Goal: Task Accomplishment & Management: Manage account settings

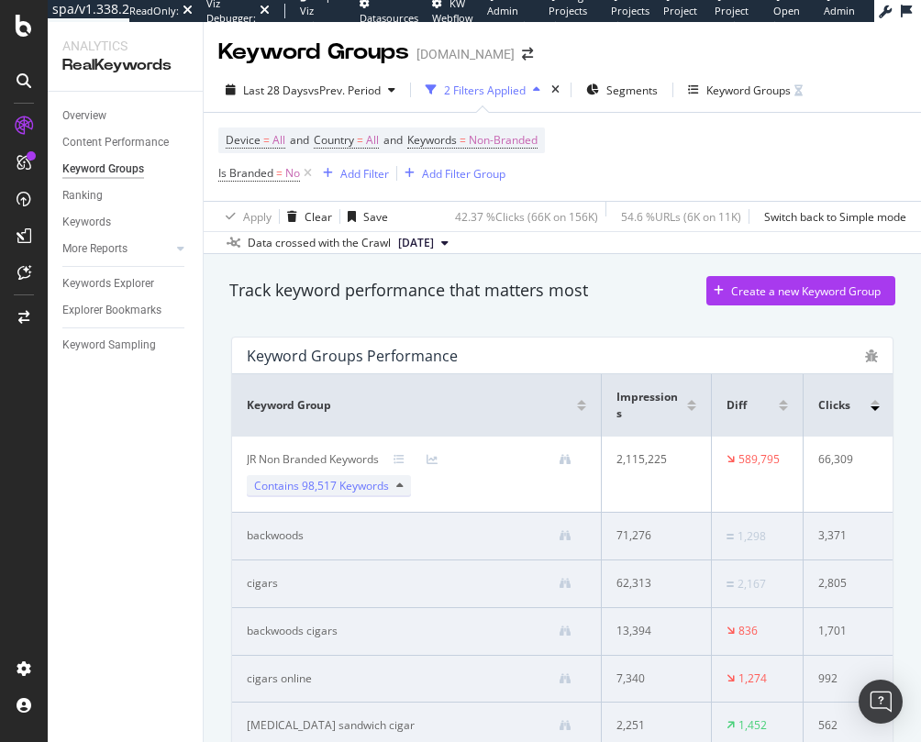
click at [382, 489] on span "98,517 Keywords" at bounding box center [345, 486] width 87 height 16
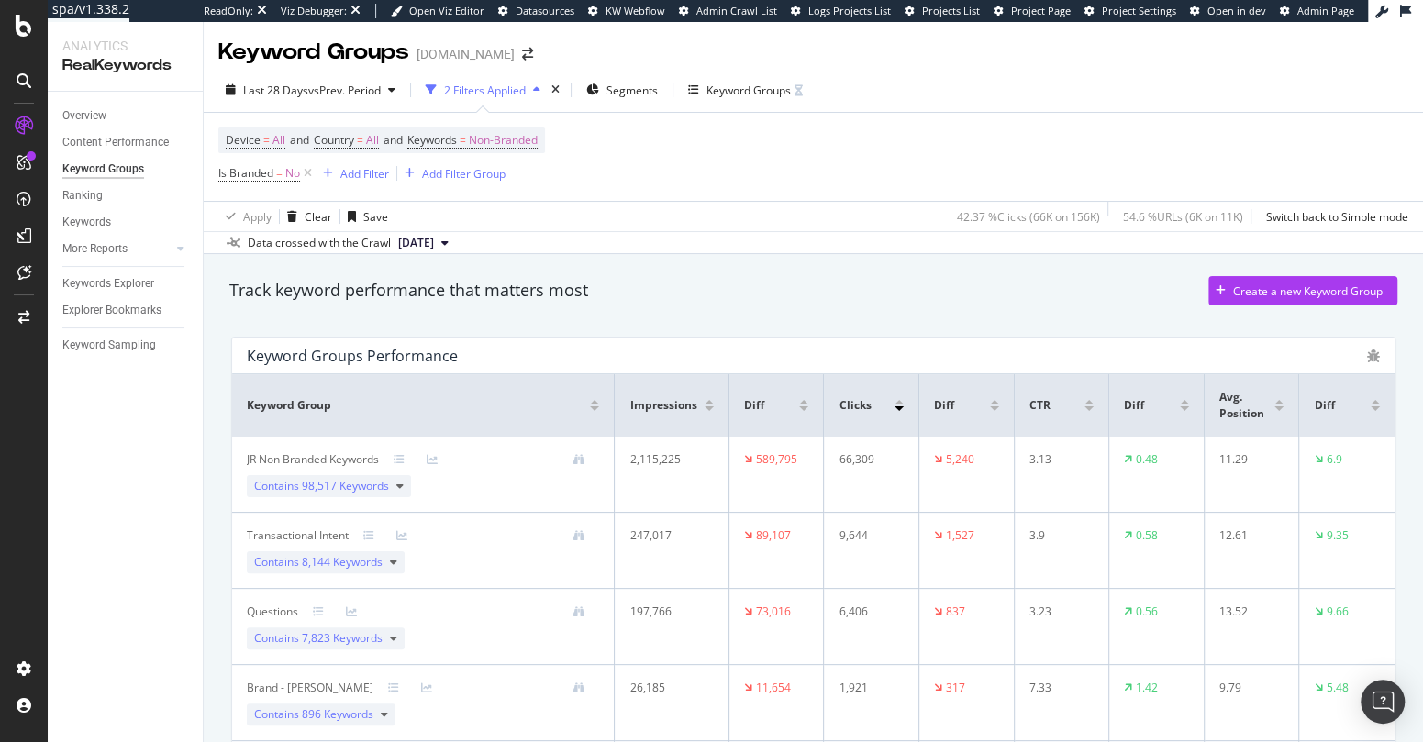
click at [590, 409] on div at bounding box center [594, 408] width 9 height 5
click at [591, 402] on div at bounding box center [594, 402] width 9 height 5
click at [920, 285] on div "Create a new Keyword Group" at bounding box center [1308, 291] width 150 height 16
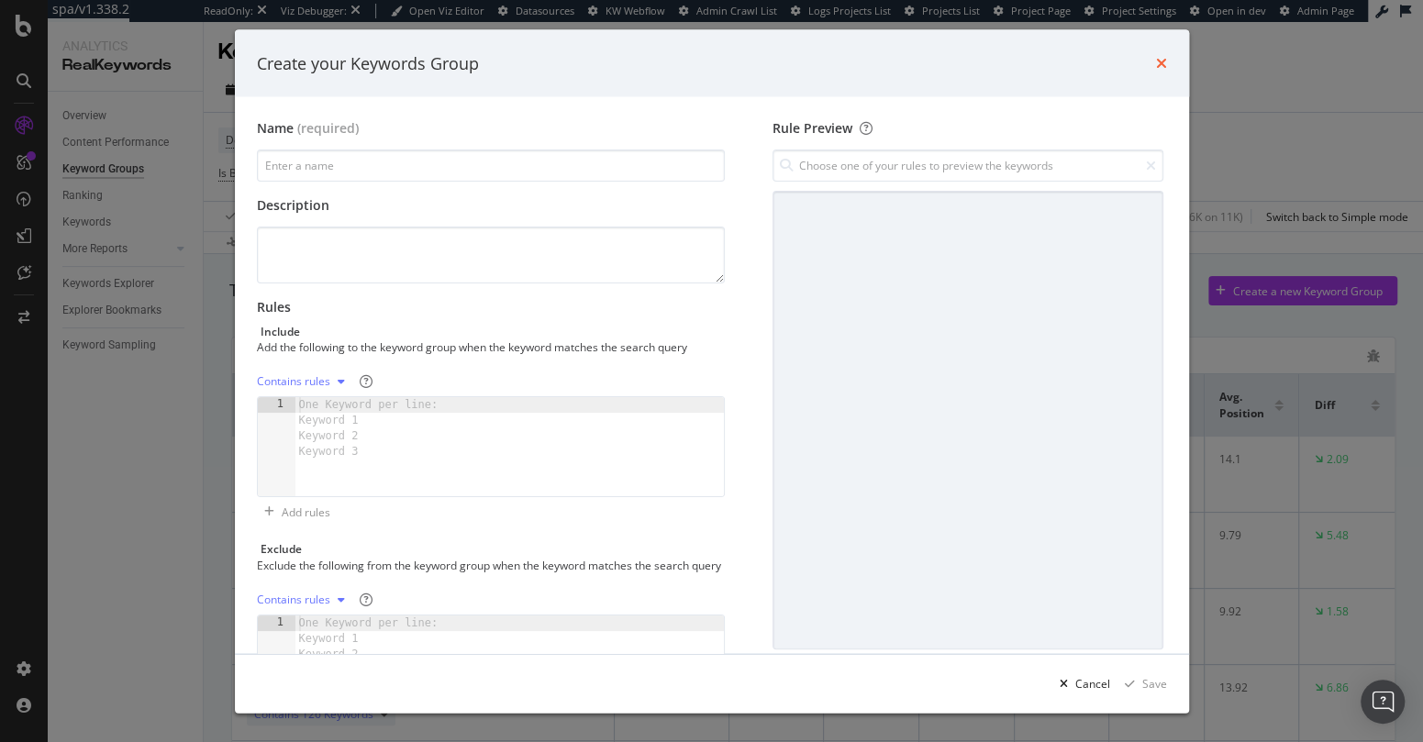
click at [920, 62] on icon "times" at bounding box center [1161, 63] width 11 height 15
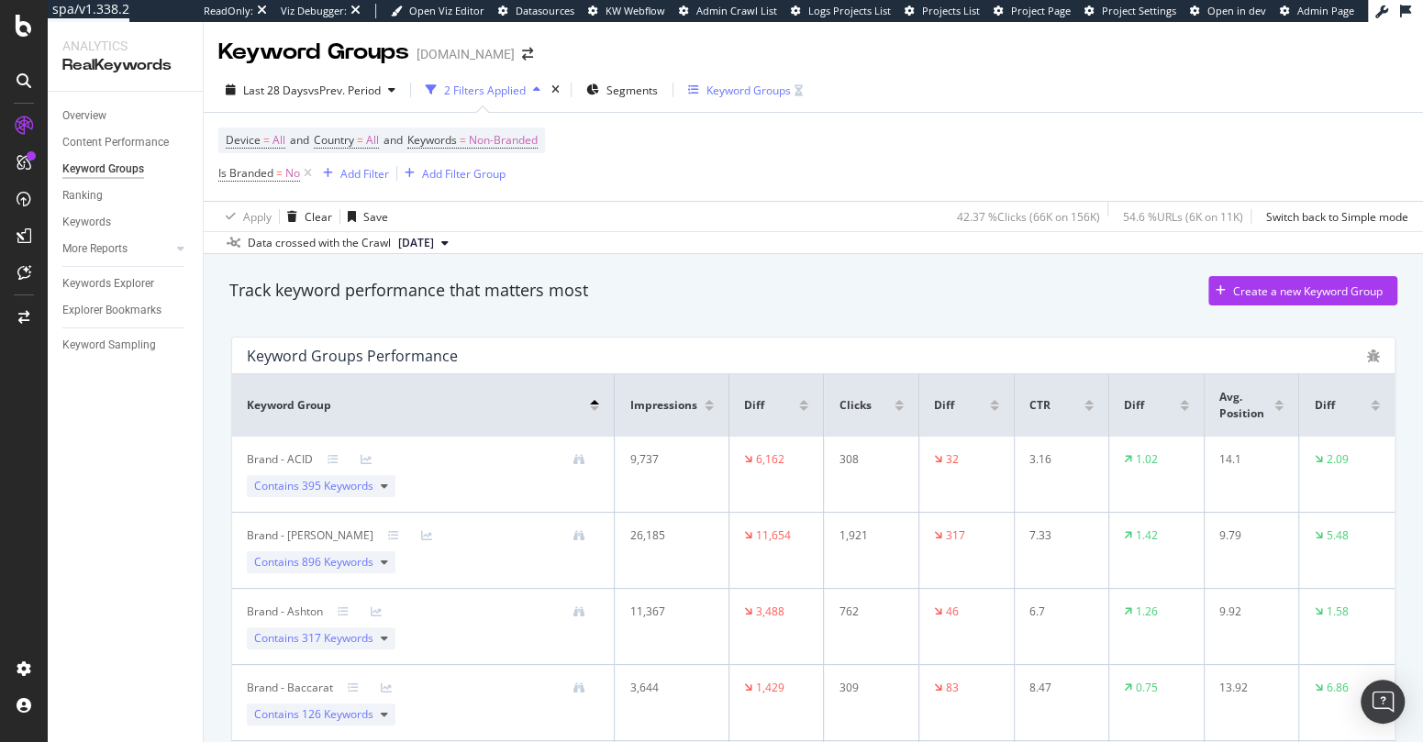
click at [737, 94] on div "Keyword Groups" at bounding box center [748, 91] width 84 height 16
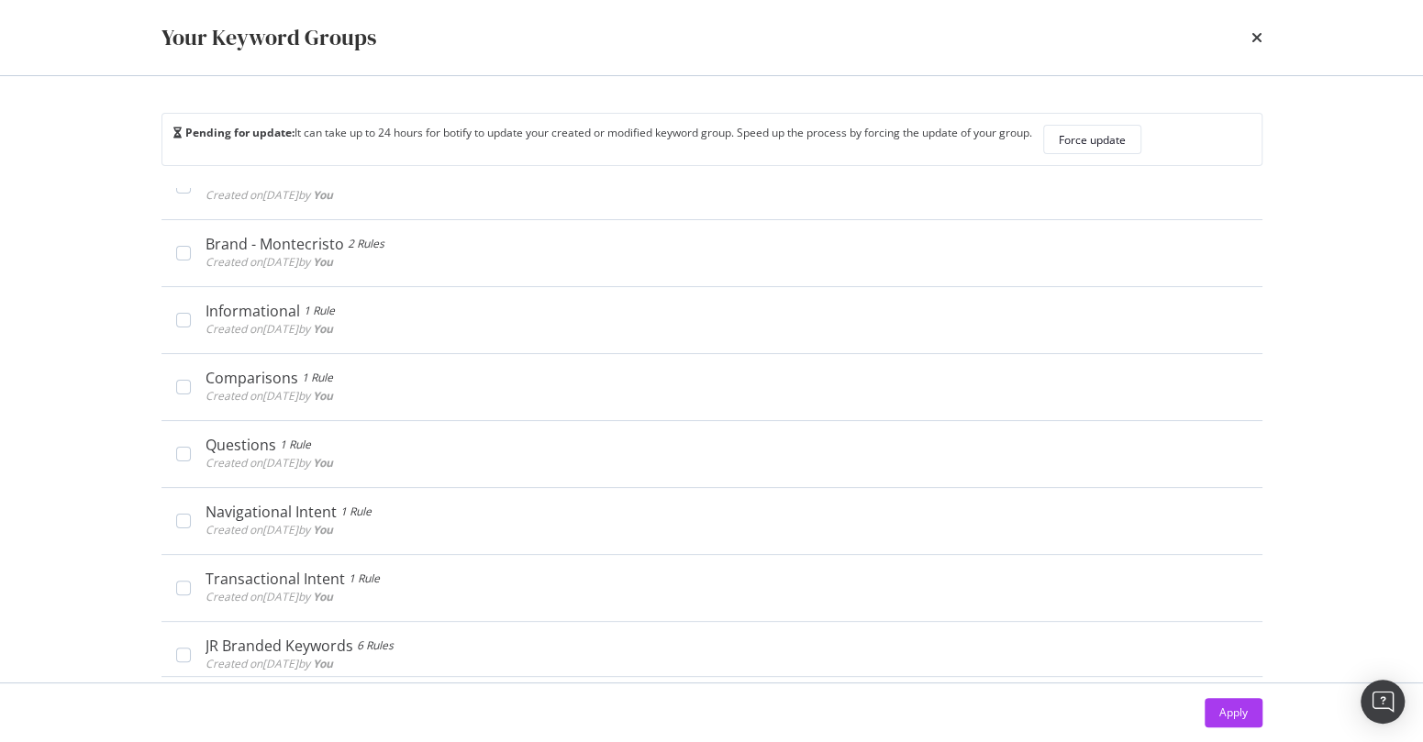
scroll to position [1598, 0]
click at [142, 703] on div "Apply" at bounding box center [712, 712] width 1174 height 59
click at [920, 39] on icon "times" at bounding box center [1256, 37] width 11 height 15
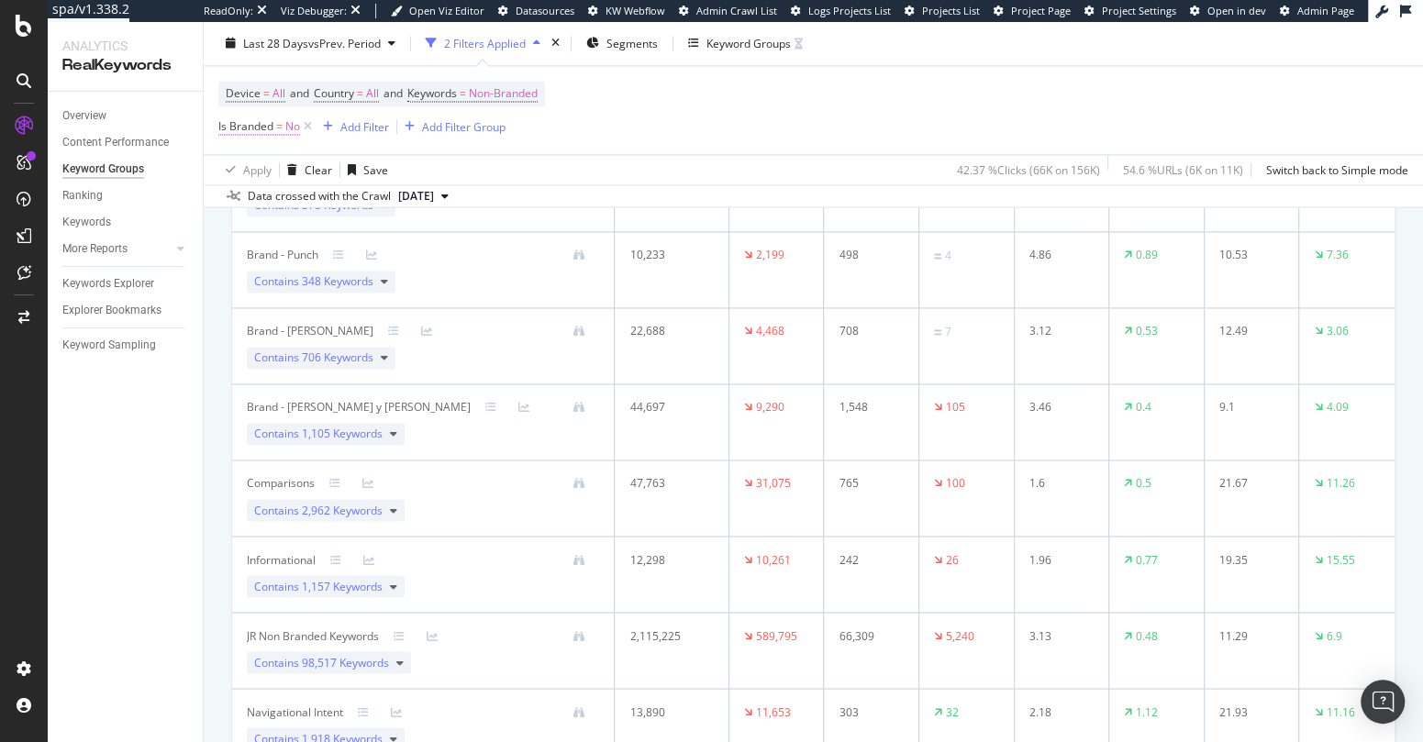
scroll to position [1651, 0]
click at [306, 129] on icon at bounding box center [308, 127] width 16 height 18
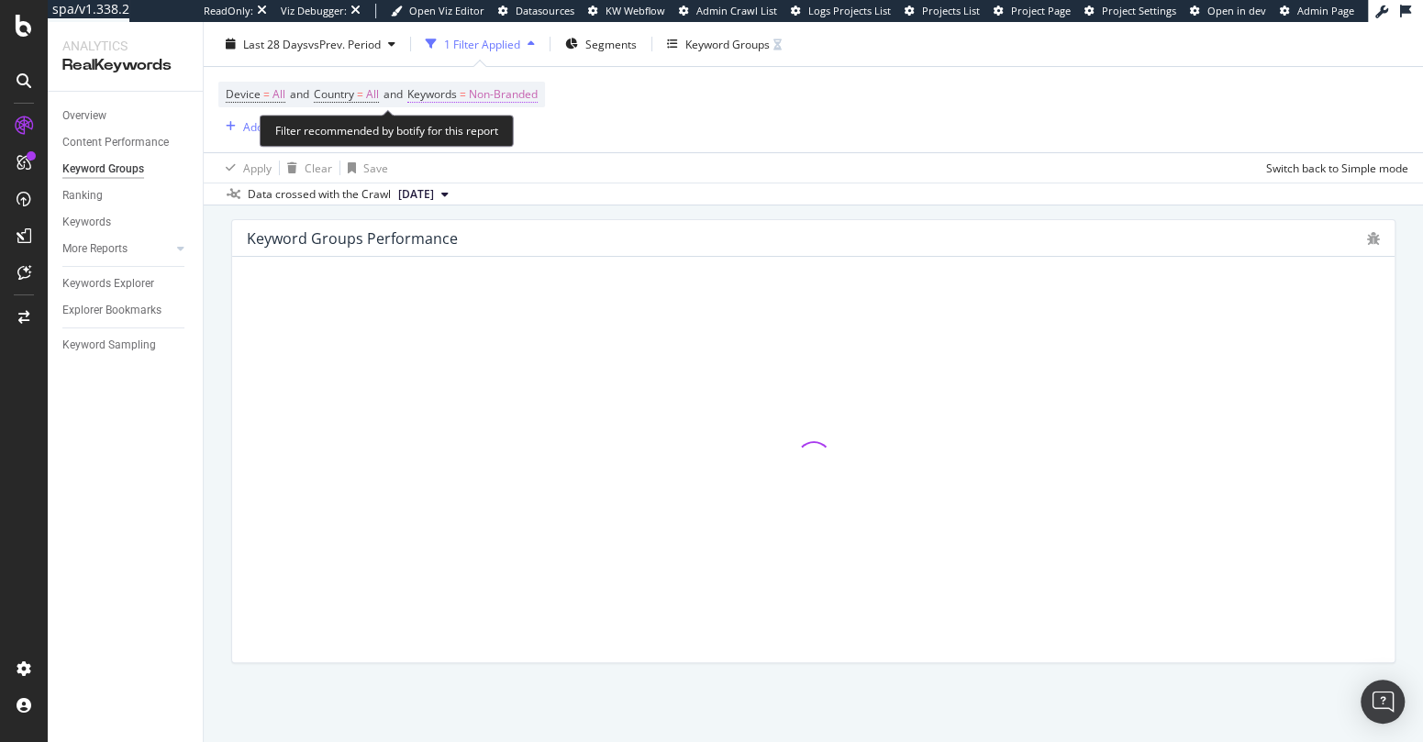
click at [515, 95] on span "Non-Branded" at bounding box center [503, 95] width 69 height 26
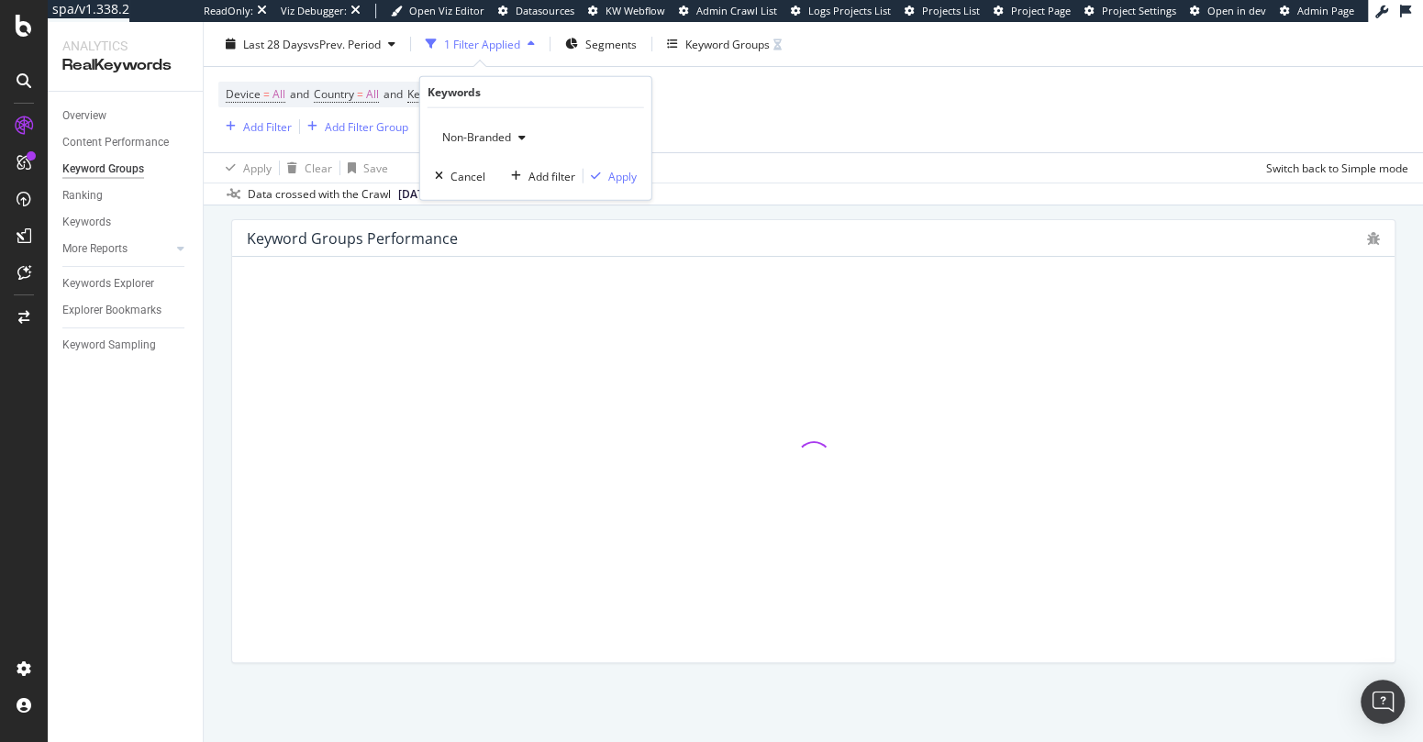
click at [493, 131] on span "Non-Branded" at bounding box center [473, 137] width 76 height 16
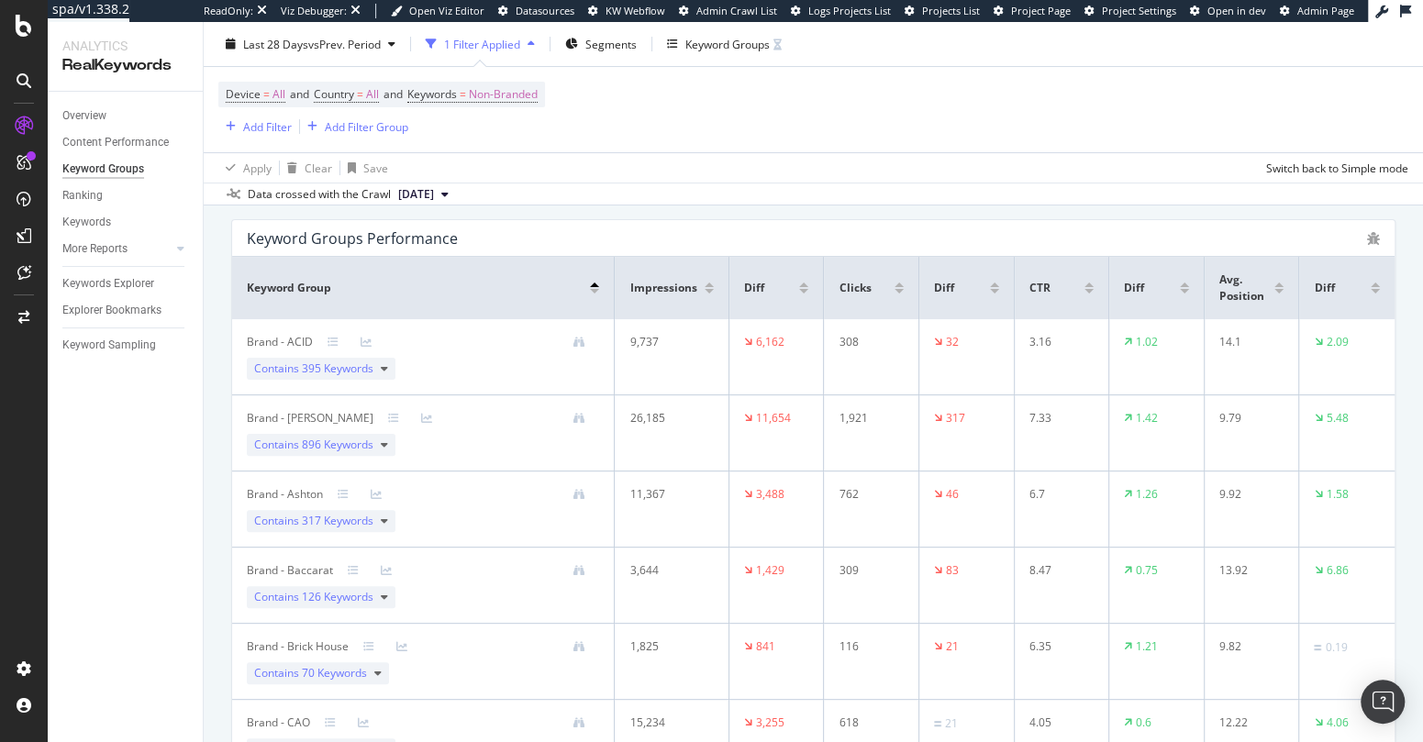
scroll to position [1647, 0]
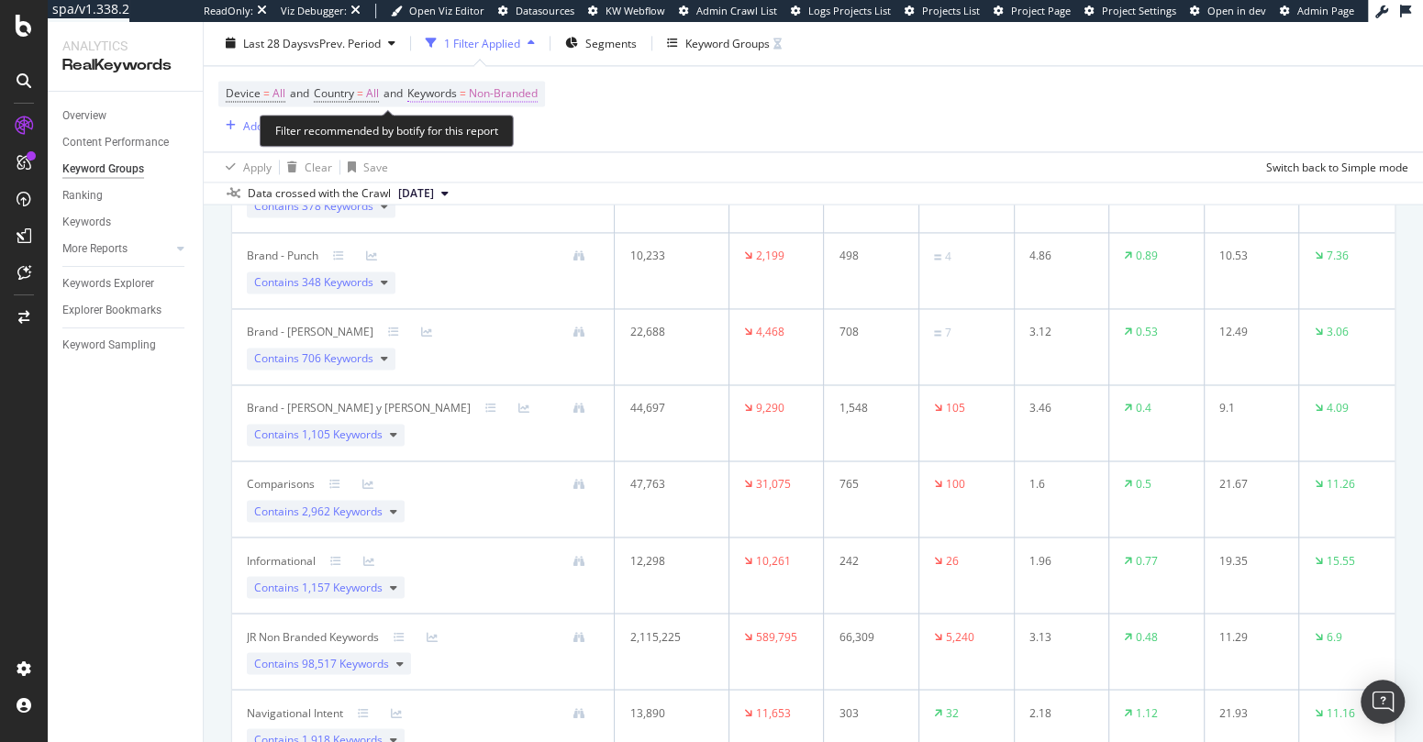
click at [510, 90] on span "Non-Branded" at bounding box center [503, 95] width 69 height 26
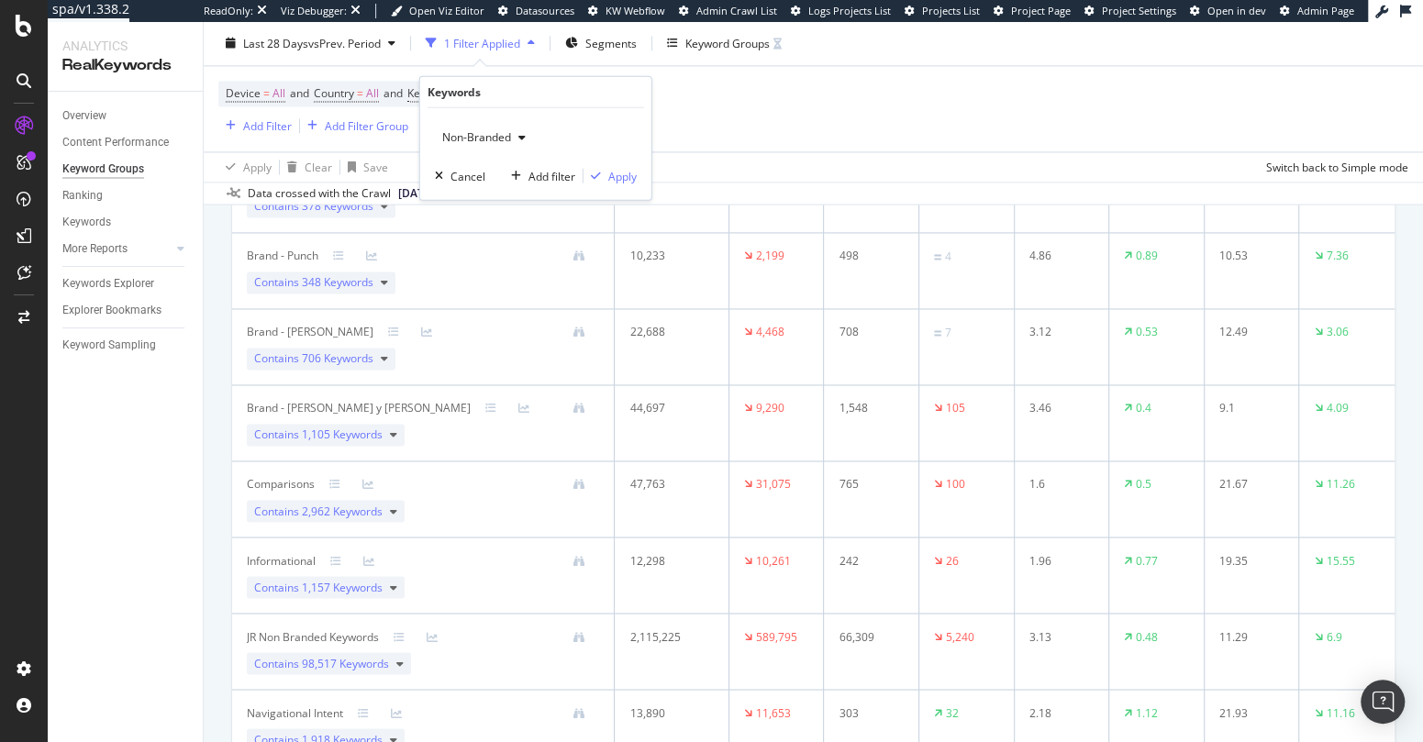
click at [489, 138] on span "Non-Branded" at bounding box center [473, 137] width 76 height 16
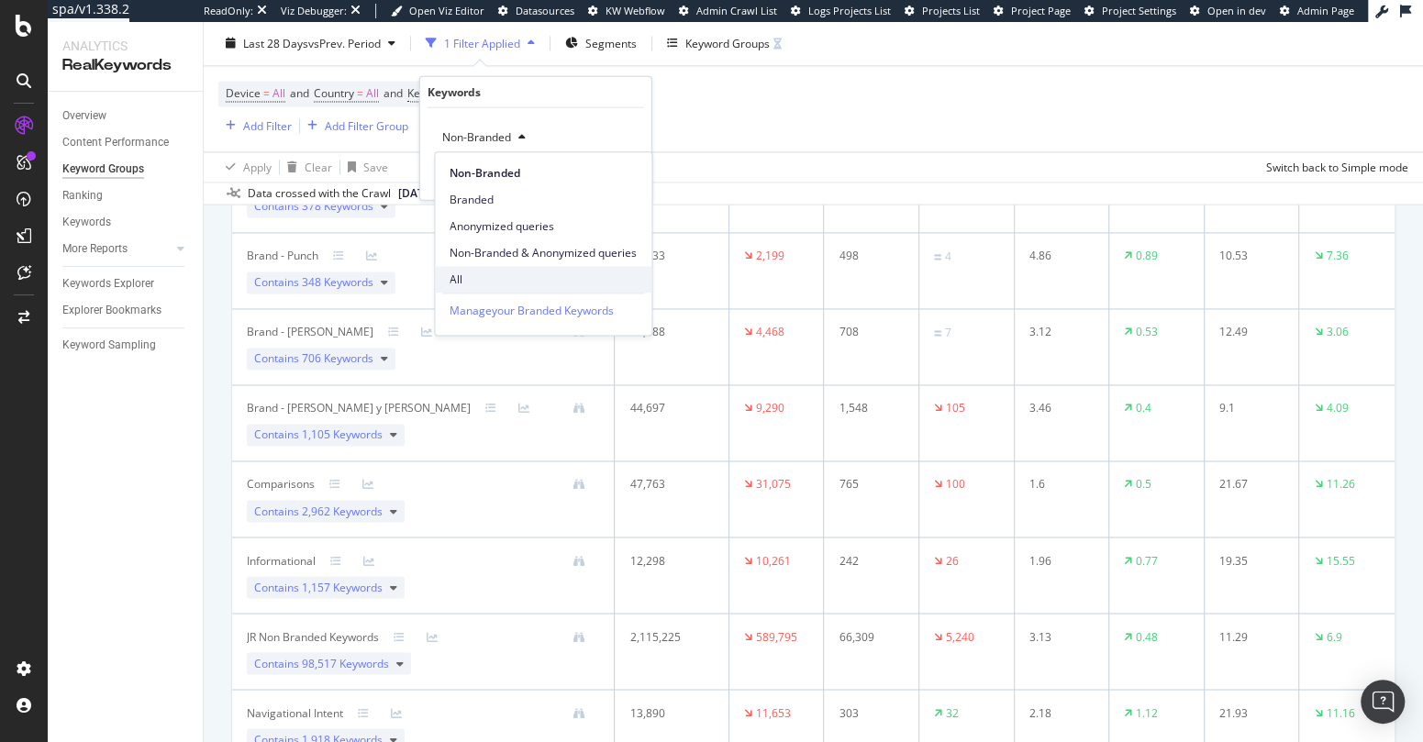
click at [460, 274] on span "All" at bounding box center [542, 279] width 187 height 17
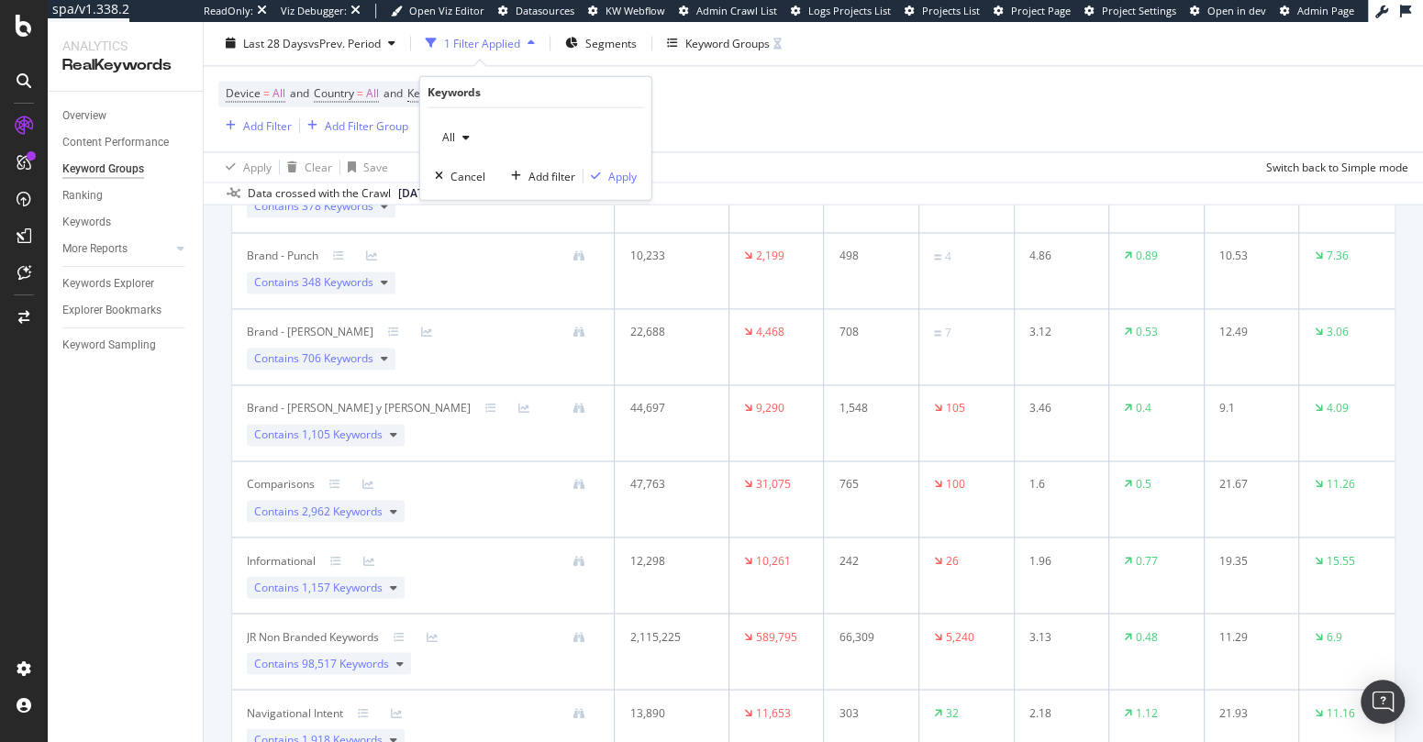
click at [808, 123] on div "Device = All and Country = All and Keywords = Non-Branded Add Filter Add Filter…" at bounding box center [813, 109] width 1190 height 85
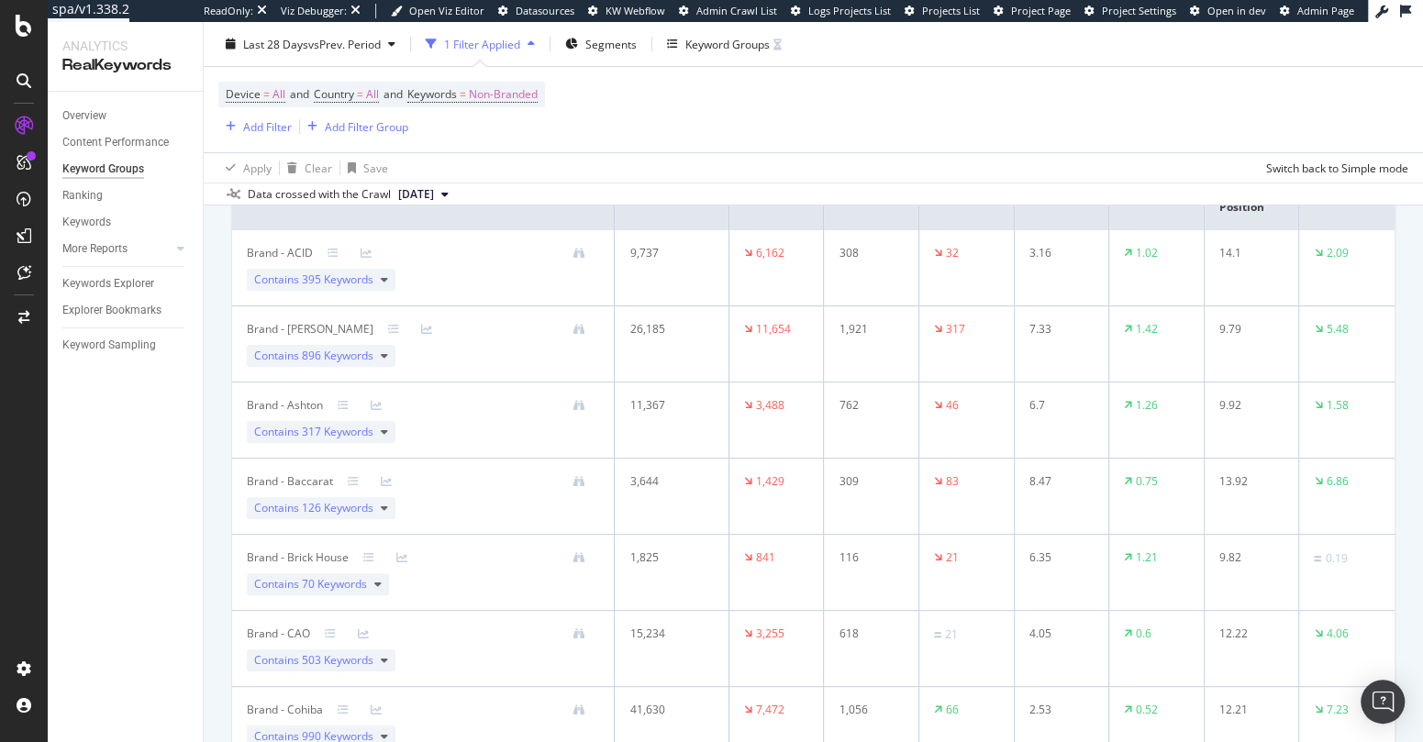
scroll to position [0, 0]
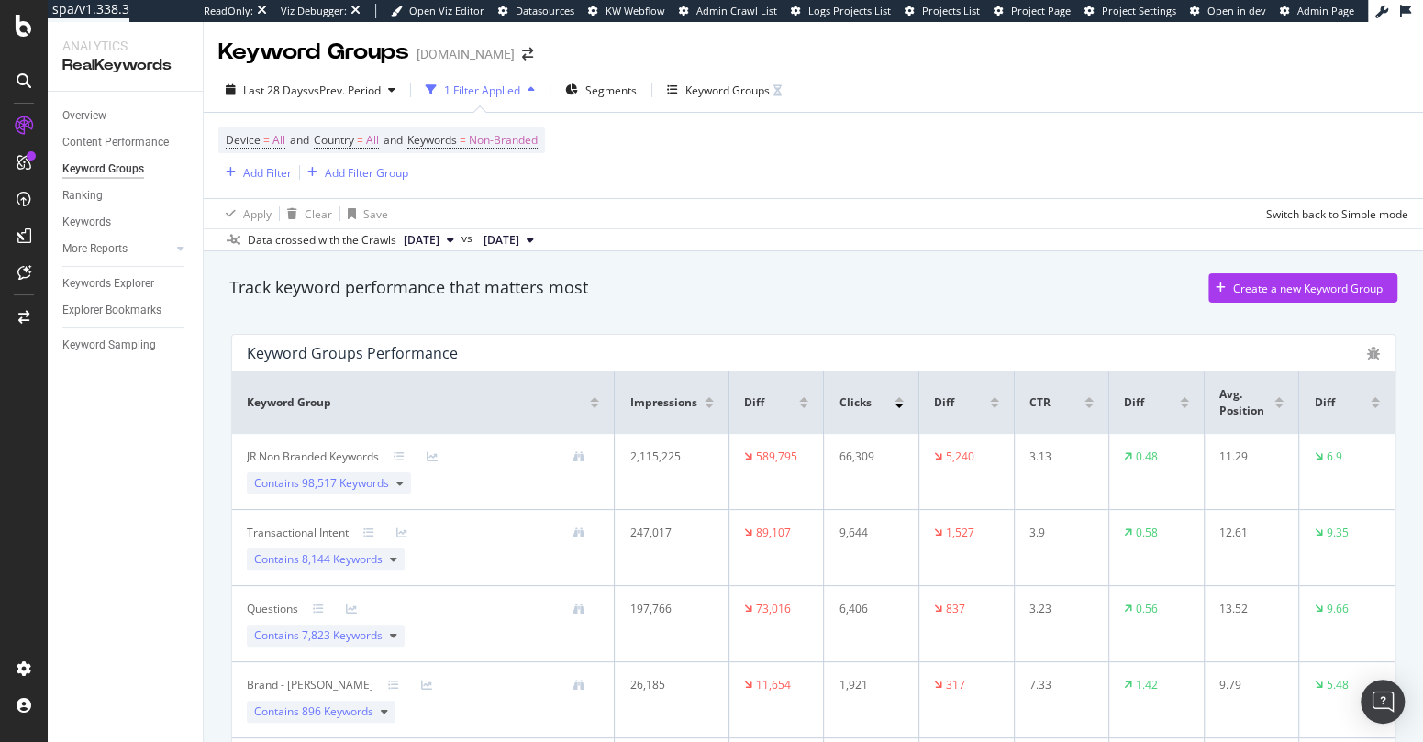
click at [592, 395] on div "Keyword Group" at bounding box center [423, 402] width 352 height 17
click at [591, 397] on div at bounding box center [594, 399] width 9 height 5
click at [253, 172] on div "Add Filter" at bounding box center [267, 173] width 49 height 16
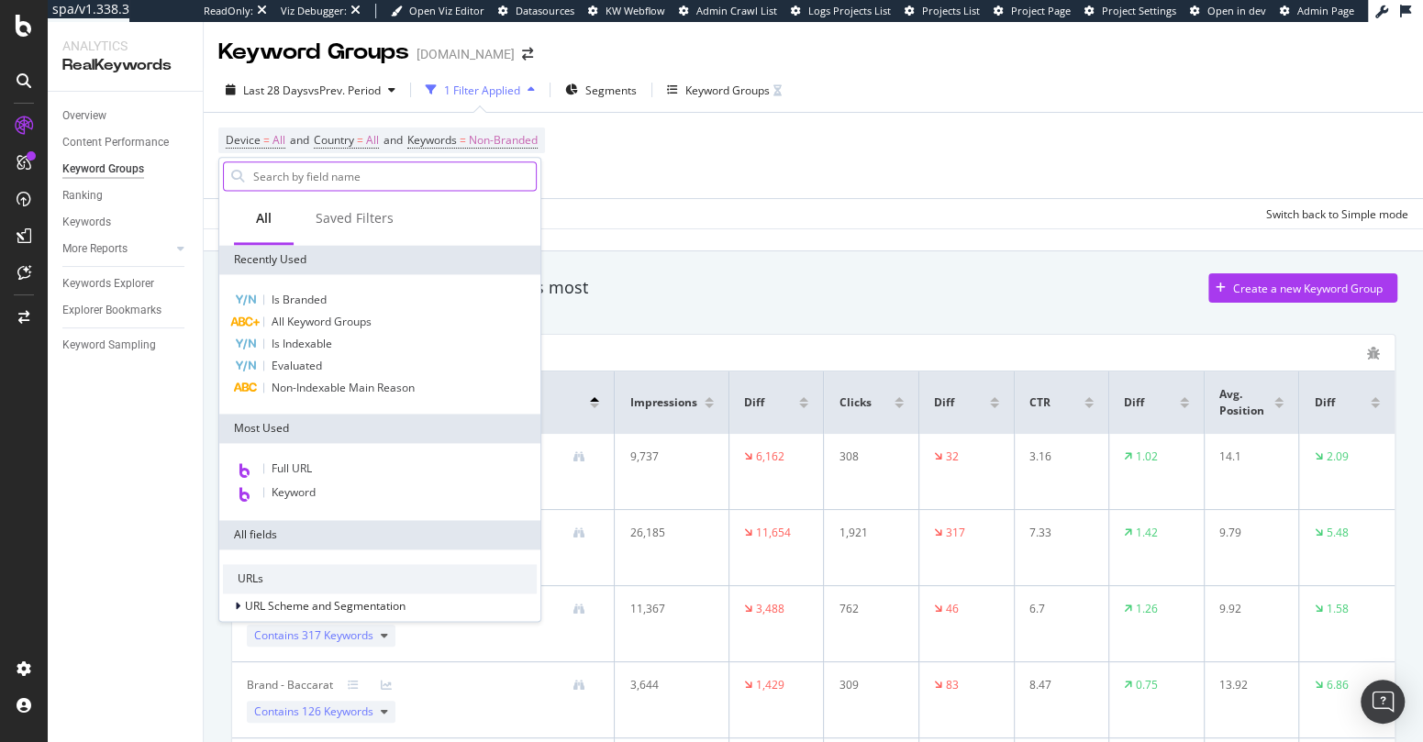
click at [353, 172] on input "text" at bounding box center [393, 176] width 284 height 28
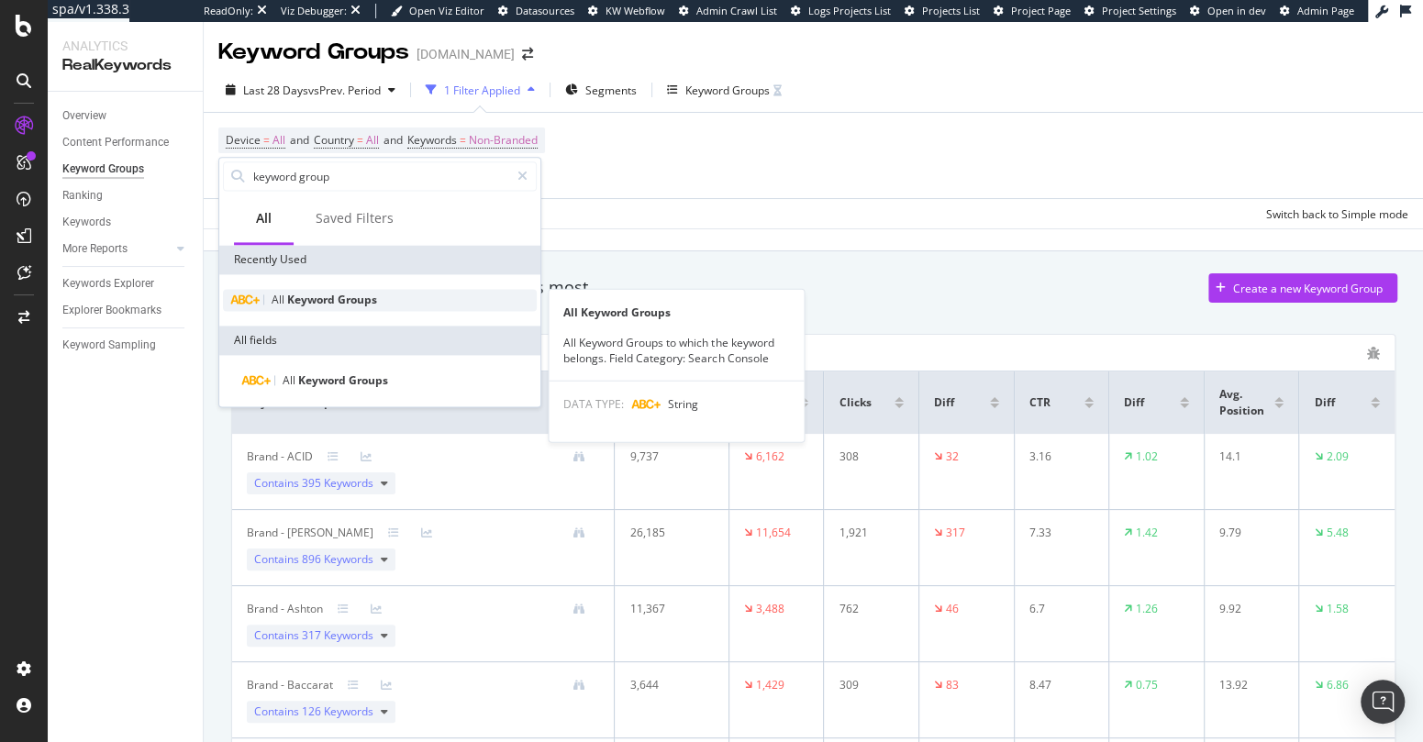
type input "keyword group"
click at [334, 295] on span "Keyword" at bounding box center [312, 300] width 50 height 16
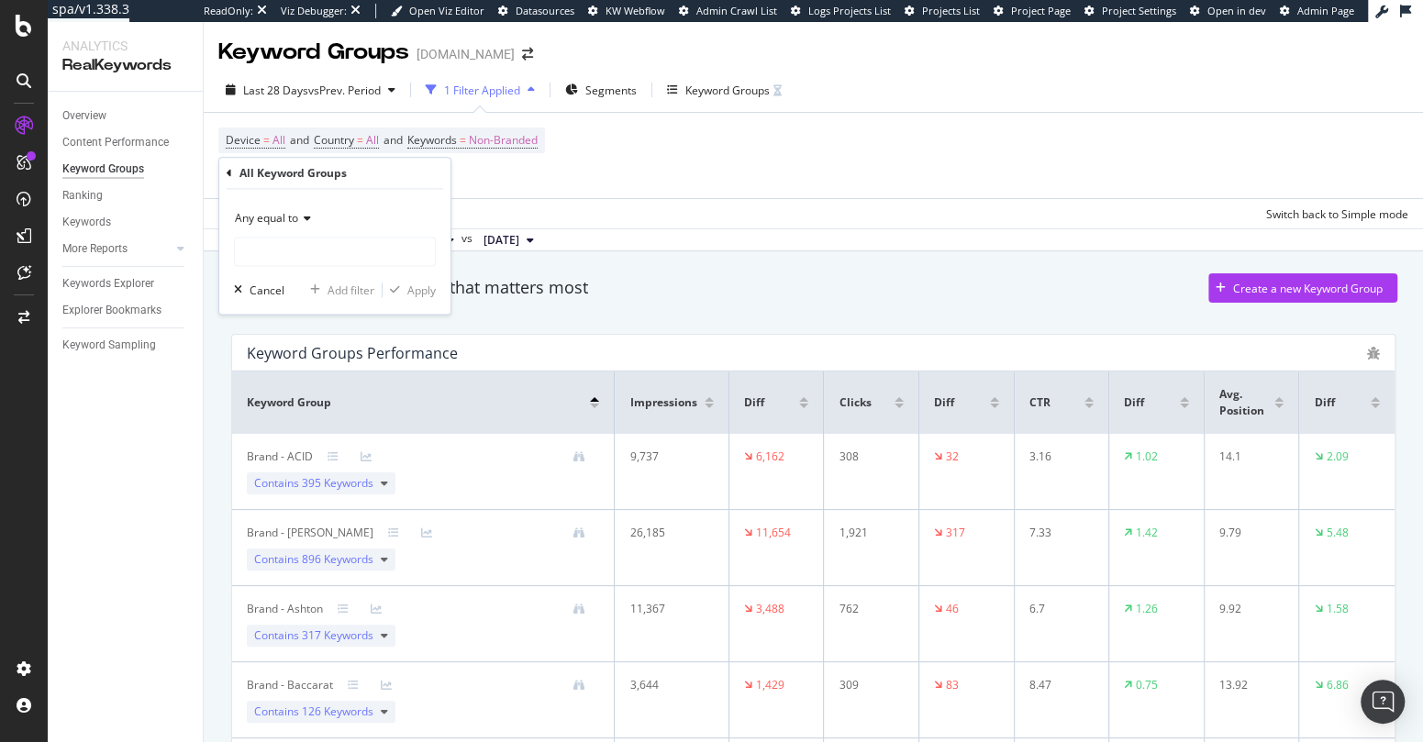
click at [286, 219] on span "Any equal to" at bounding box center [266, 218] width 63 height 16
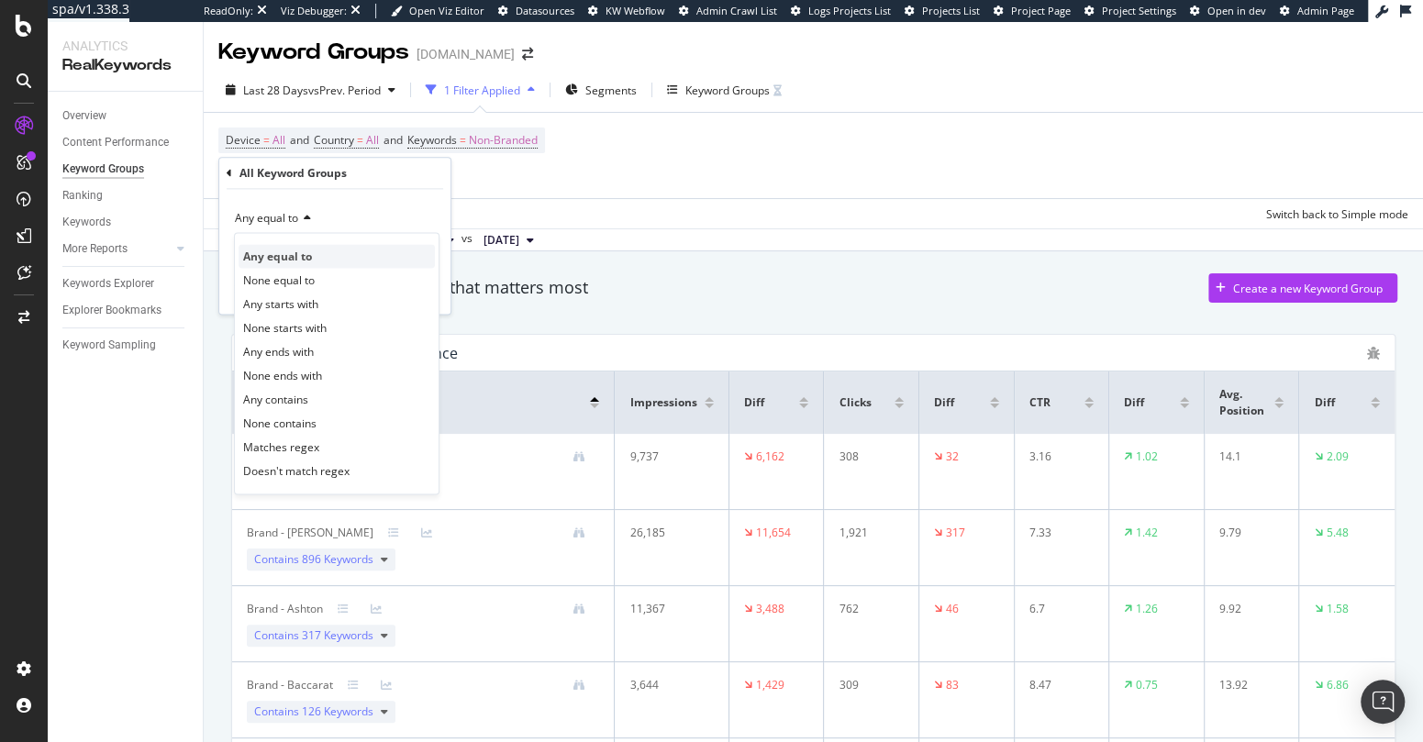
click at [296, 255] on span "Any equal to" at bounding box center [277, 257] width 69 height 16
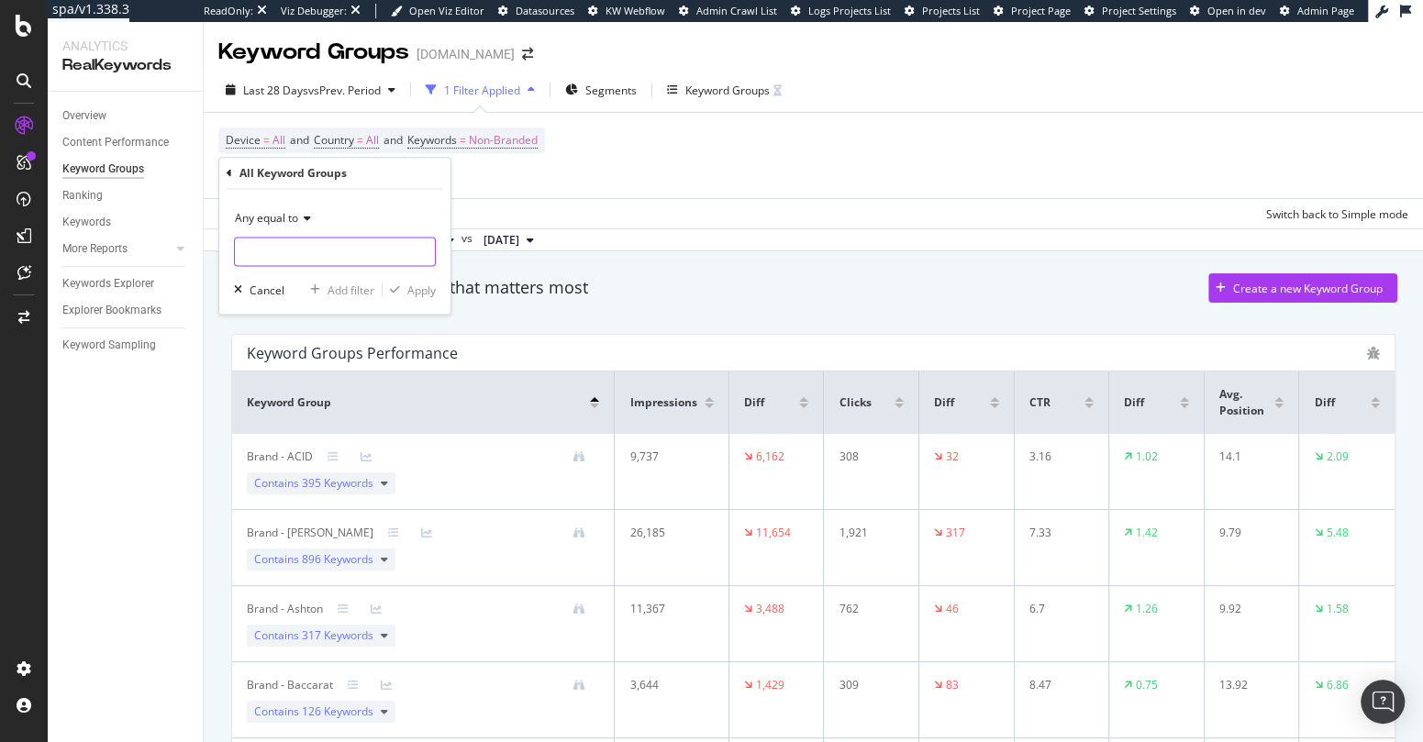
click at [276, 254] on input "text" at bounding box center [335, 251] width 200 height 29
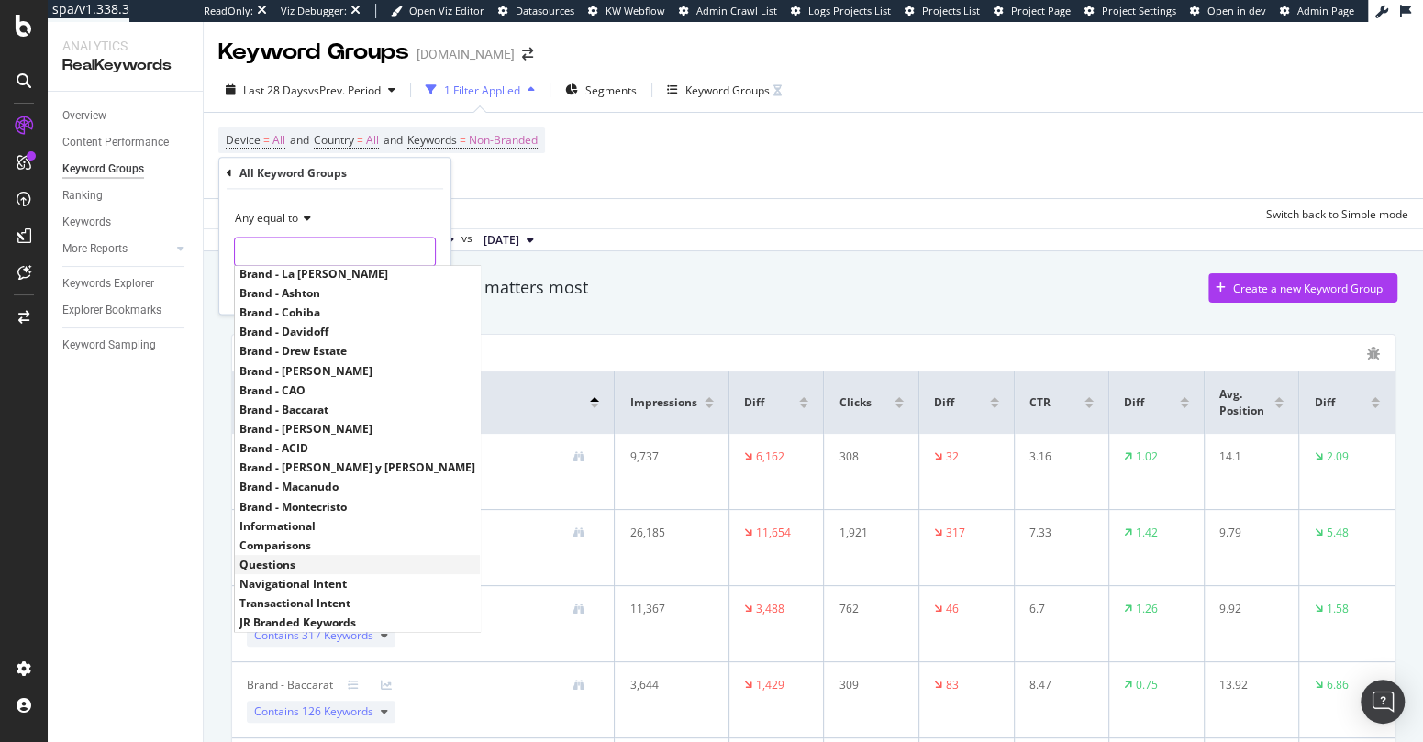
scroll to position [235, 0]
click at [295, 618] on span "JR Branded Keywords" at bounding box center [357, 623] width 236 height 16
type input "JR Branded Keywords"
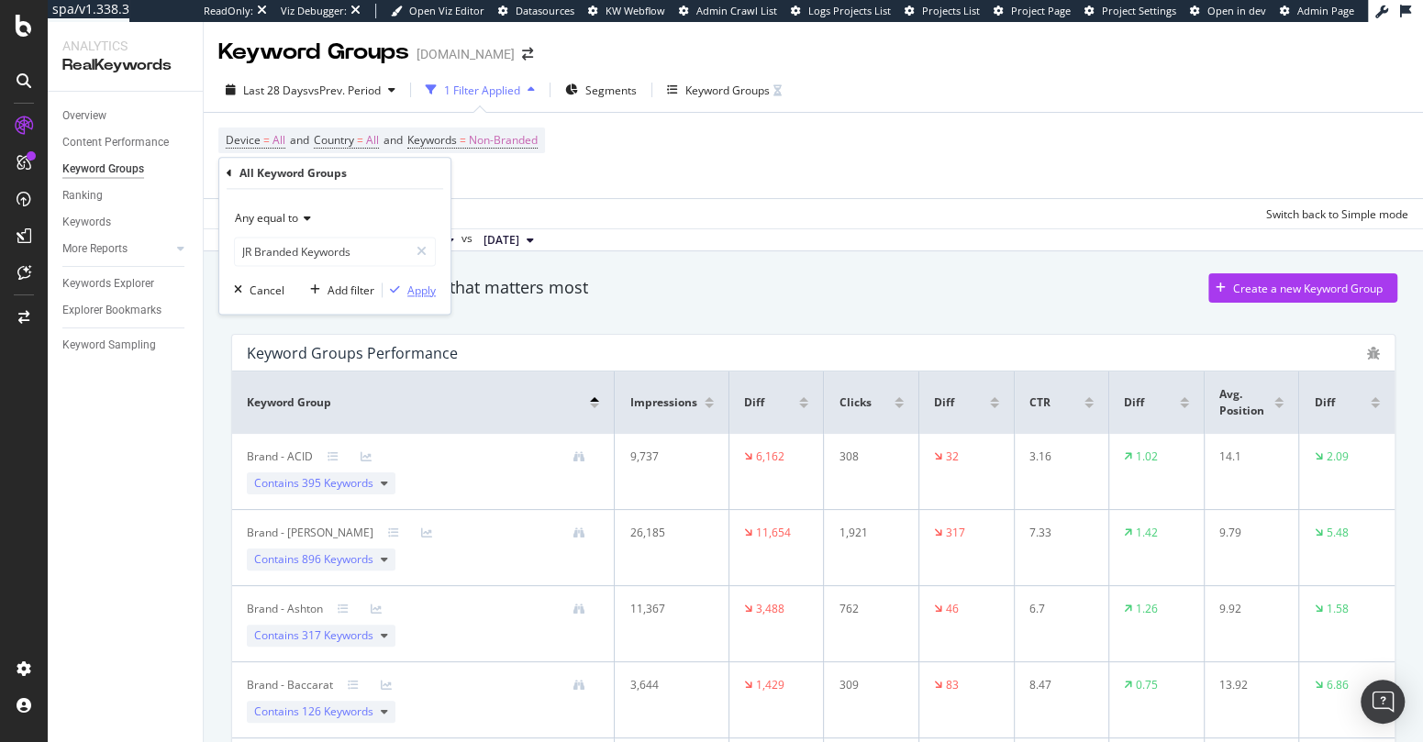
click at [426, 292] on div "Apply" at bounding box center [421, 290] width 28 height 16
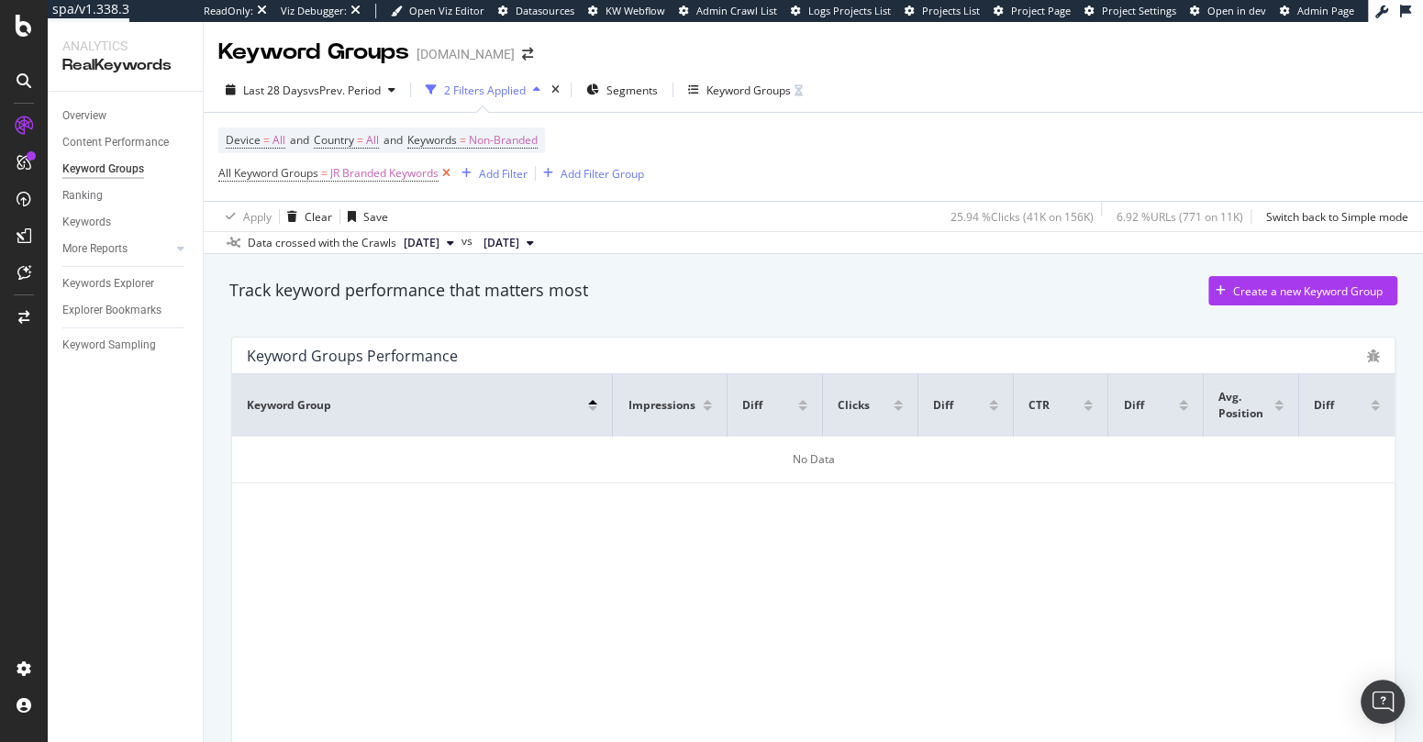
click at [449, 173] on icon at bounding box center [446, 173] width 16 height 18
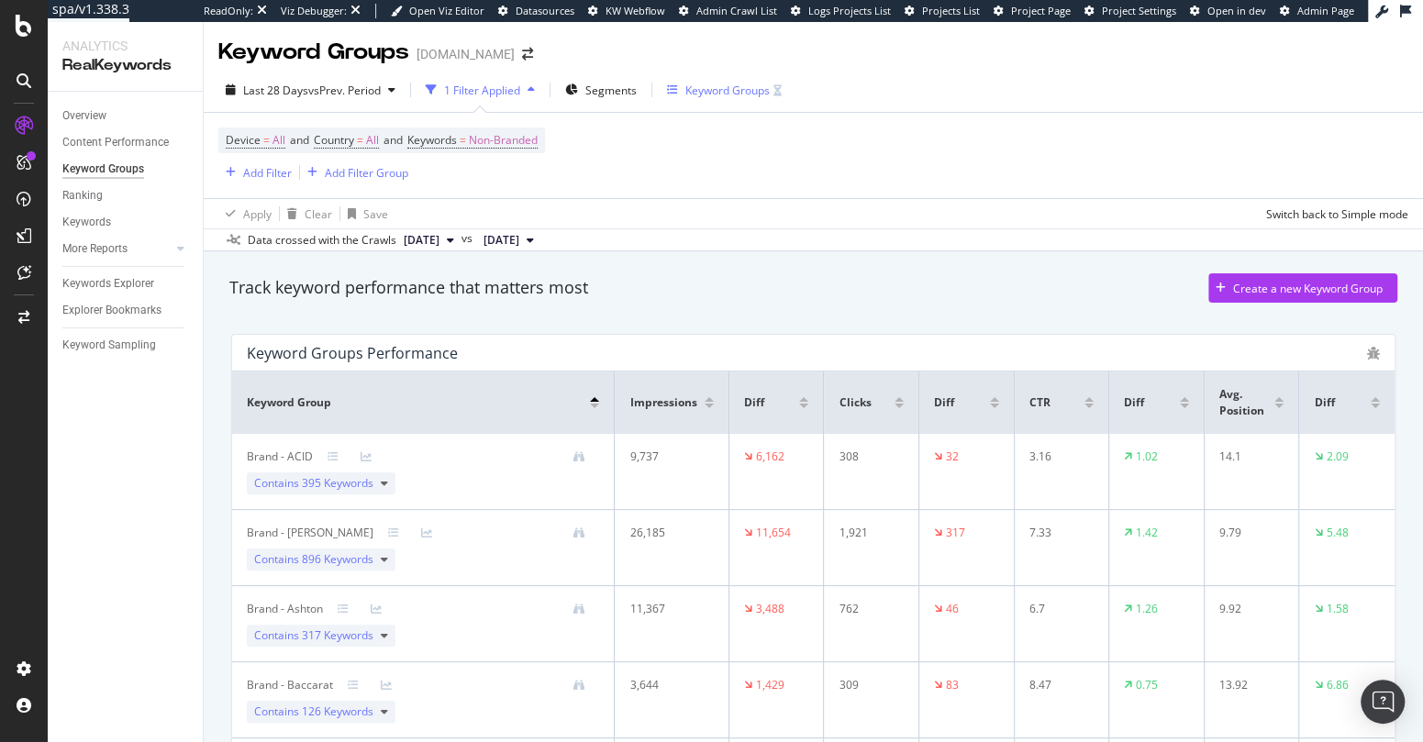
click at [756, 91] on div "Keyword Groups" at bounding box center [727, 91] width 84 height 16
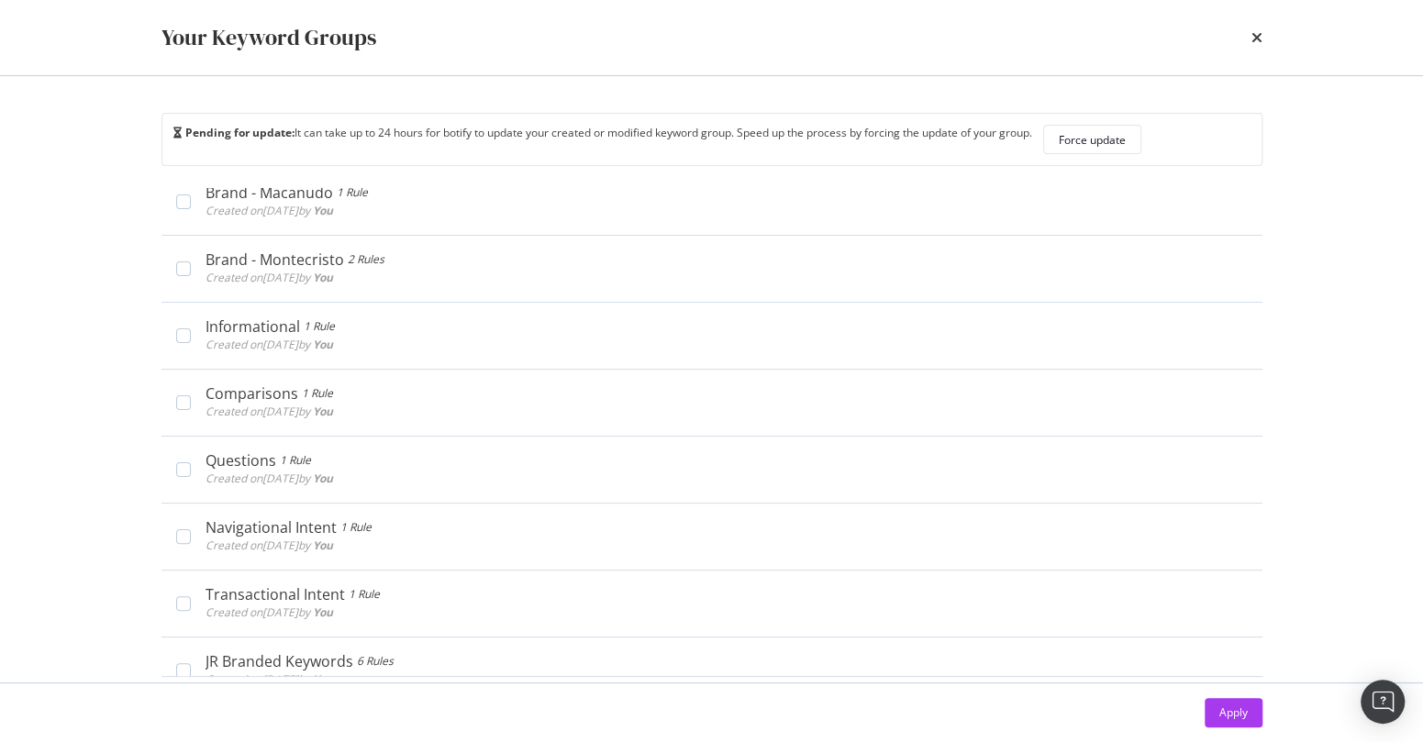
scroll to position [1598, 0]
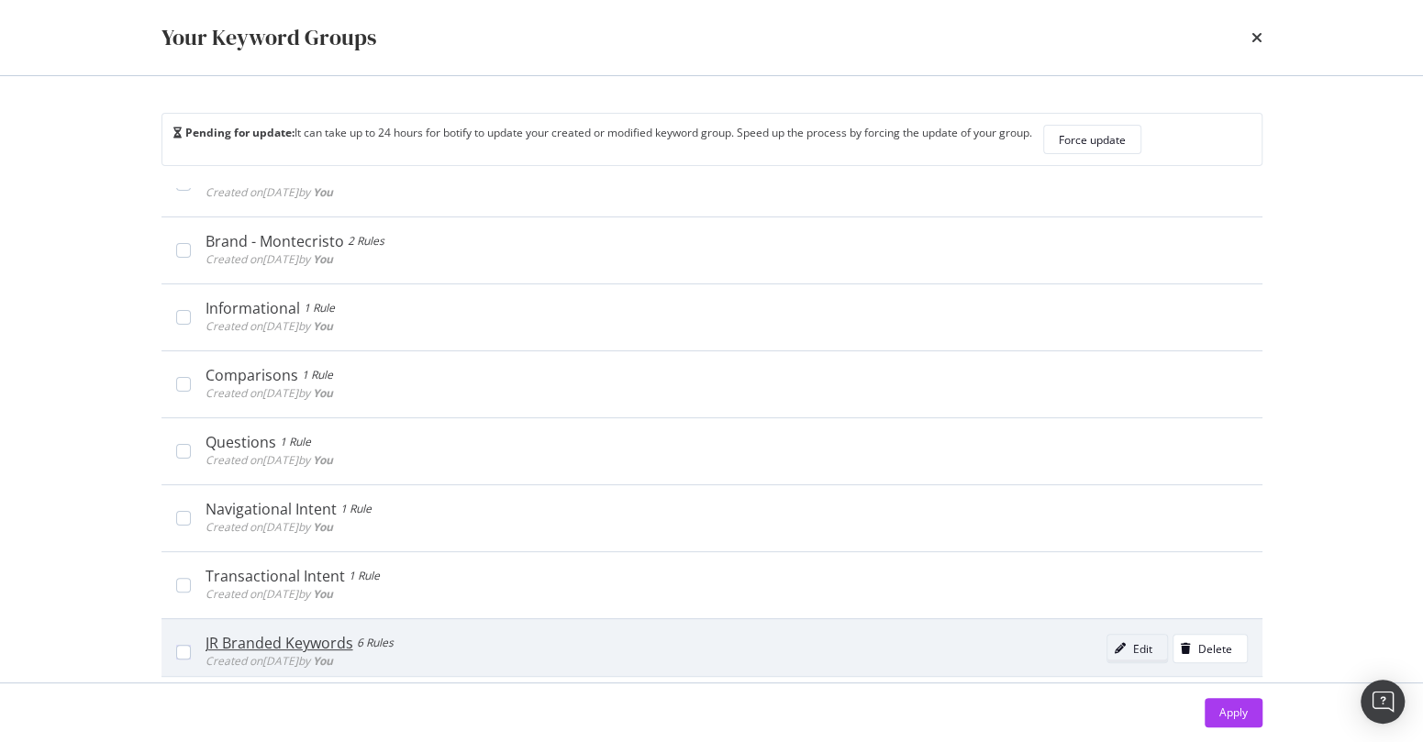
click at [1133, 641] on div "Edit" at bounding box center [1142, 649] width 19 height 16
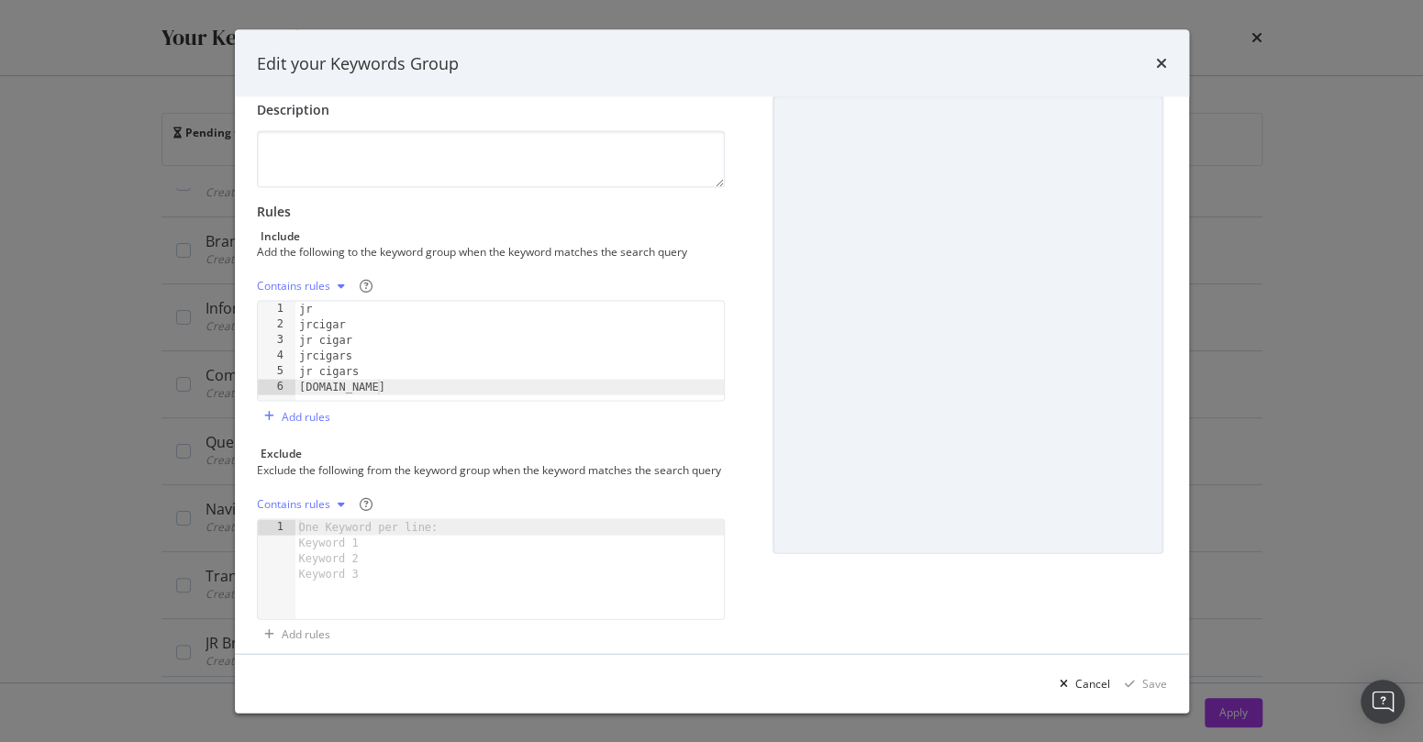
scroll to position [96, 0]
type textarea "[DOMAIN_NAME]"
click at [400, 385] on div "jr jrcigar jr cigar jrcigars jr cigars jrcigars.com" at bounding box center [509, 366] width 429 height 131
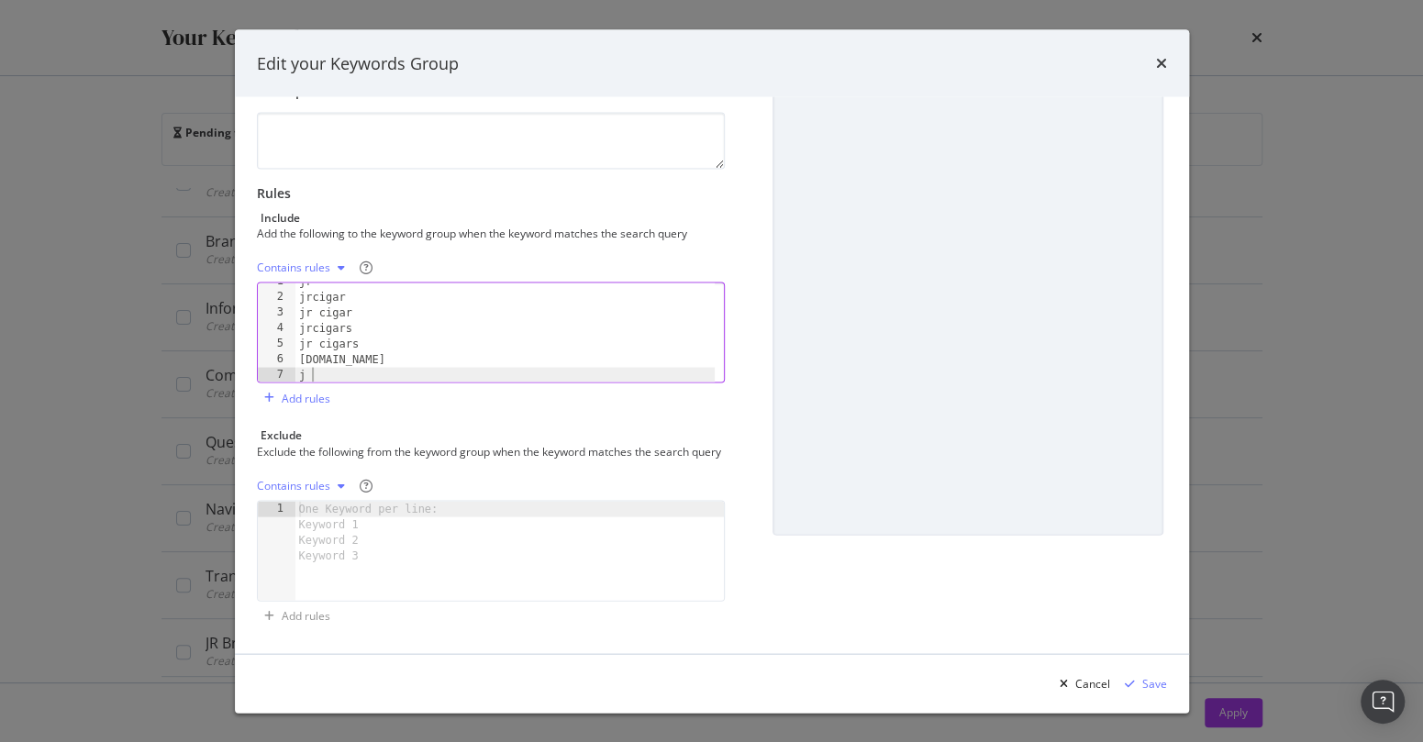
scroll to position [0, 0]
type textarea "j r cigar"
type textarea "j&r cigar"
click at [1158, 682] on div "Save" at bounding box center [1154, 683] width 25 height 16
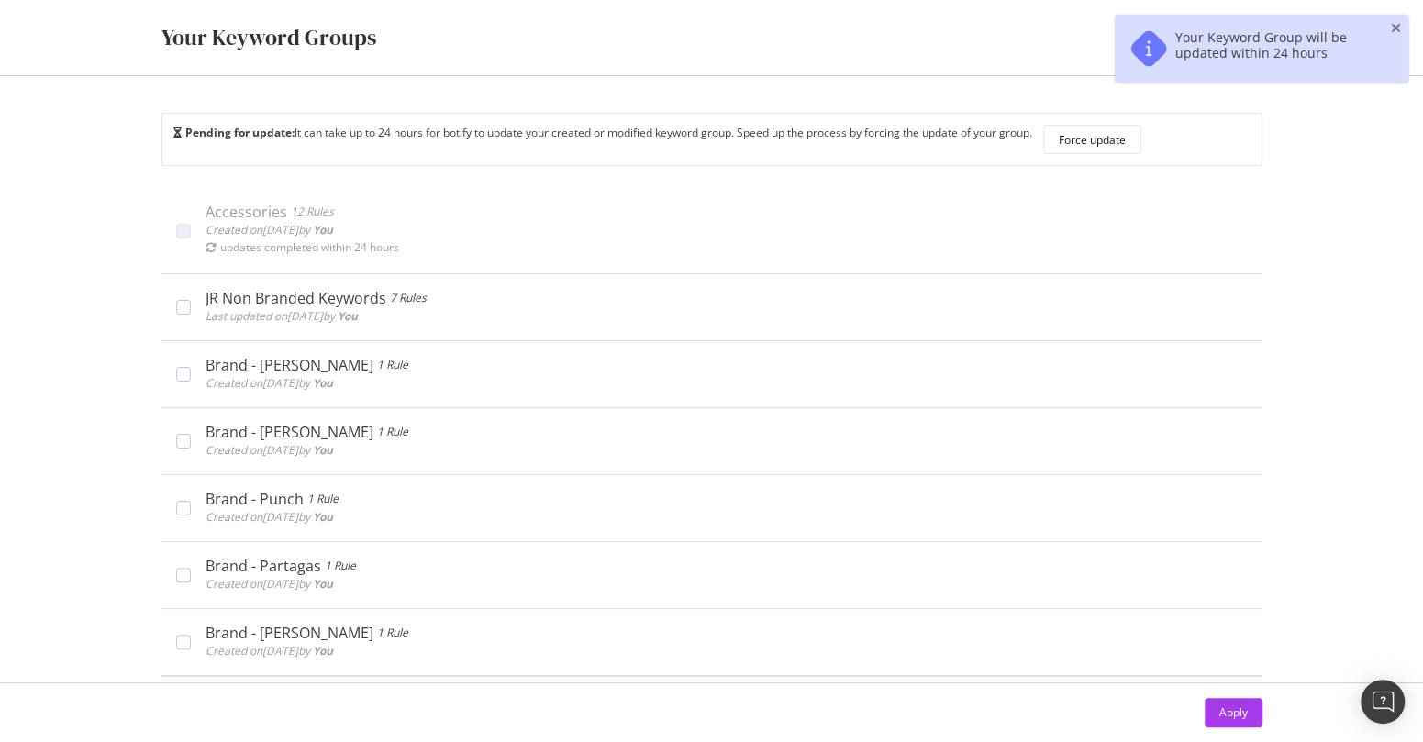
scroll to position [0, 0]
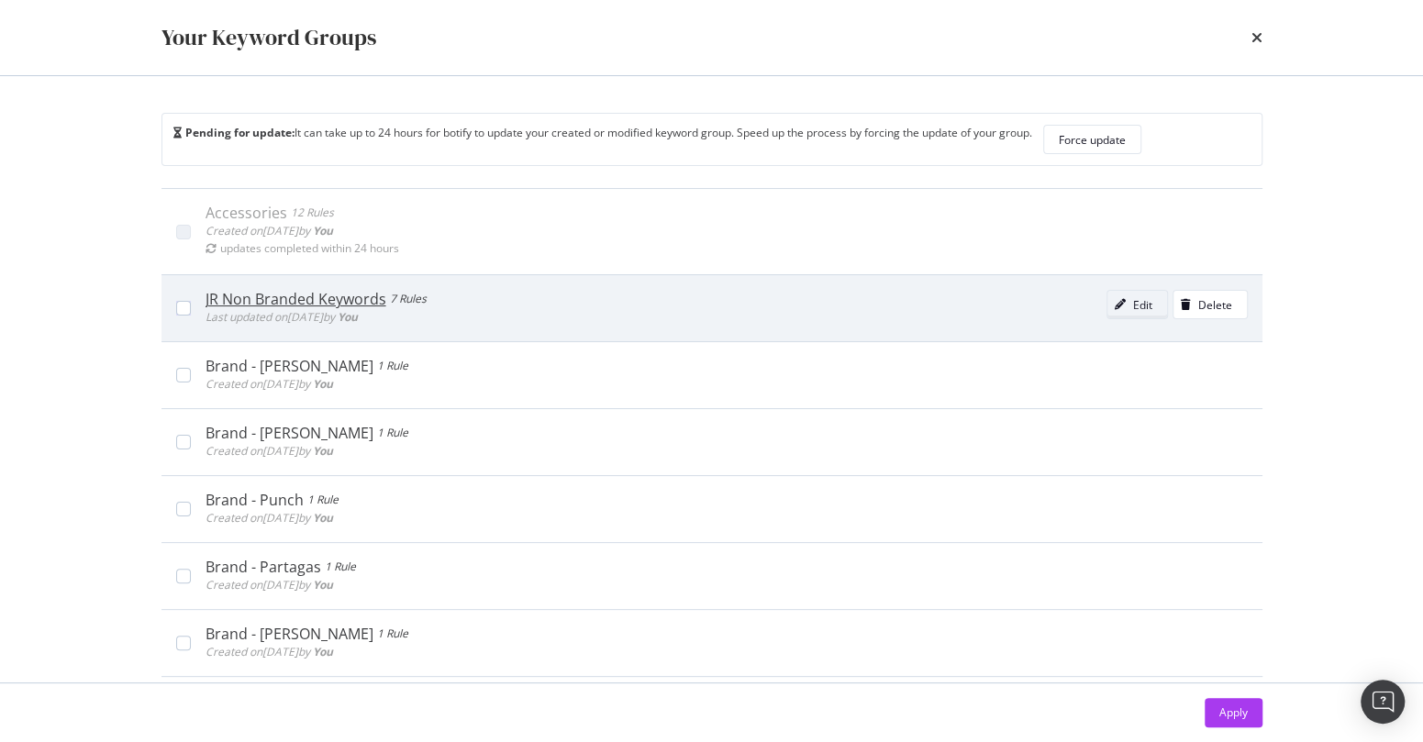
click at [1114, 302] on icon "modal" at bounding box center [1119, 304] width 11 height 11
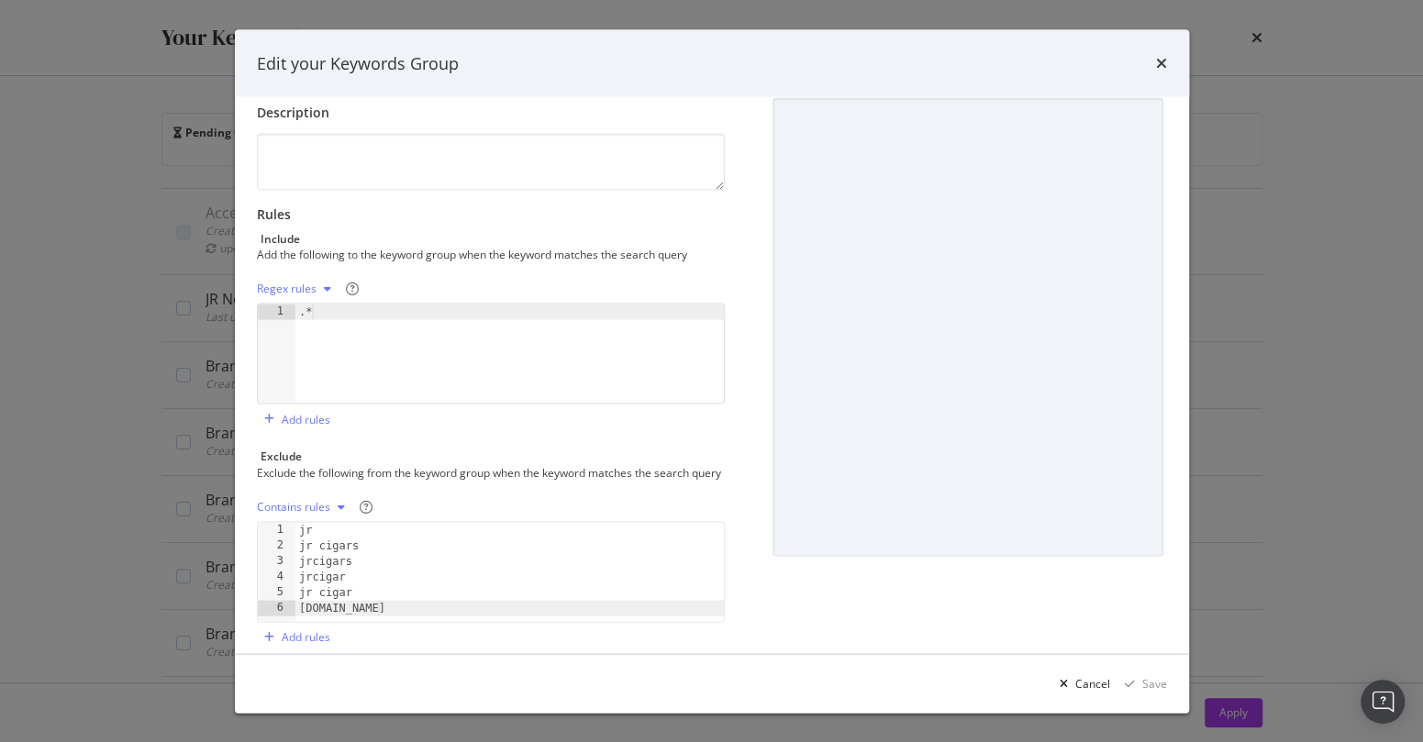
scroll to position [127, 0]
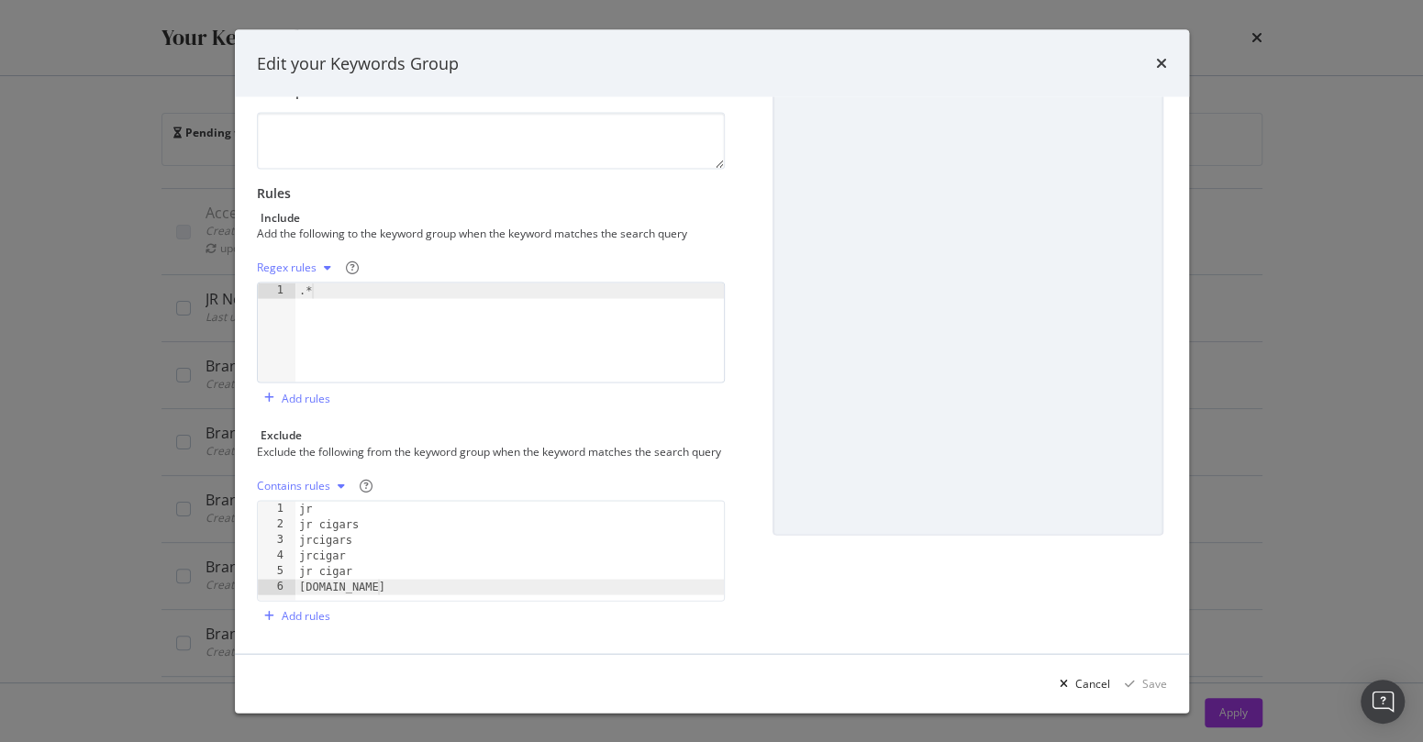
type textarea "[DOMAIN_NAME]"
click at [423, 587] on div "jr jr cigars jrcigars jrcigar jr cigar jrcigars.com" at bounding box center [509, 566] width 429 height 131
type textarea "j r cigars"
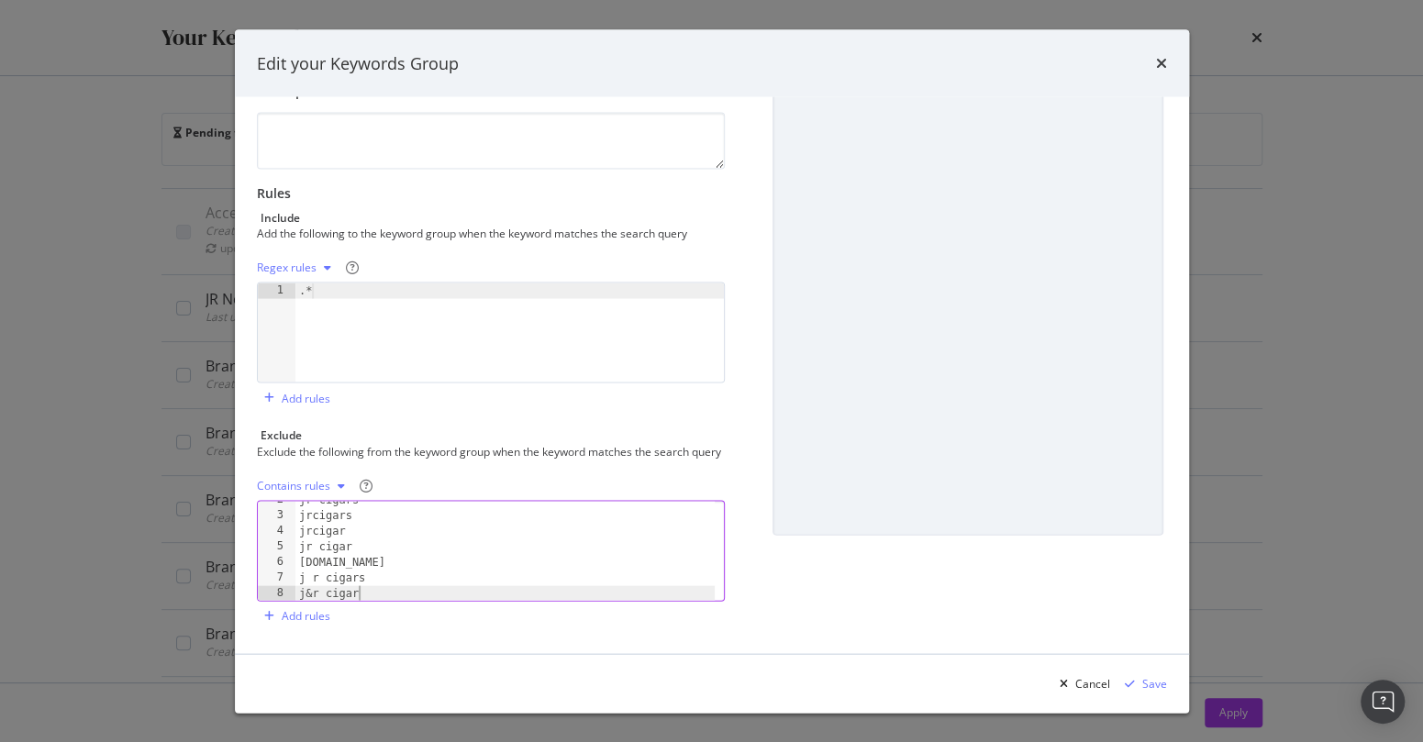
type textarea "j&r cigars"
type textarea "j r cigar"
type textarea "j&r cigar"
click at [1163, 681] on div "Save" at bounding box center [1154, 683] width 25 height 16
